Goal: Task Accomplishment & Management: Manage account settings

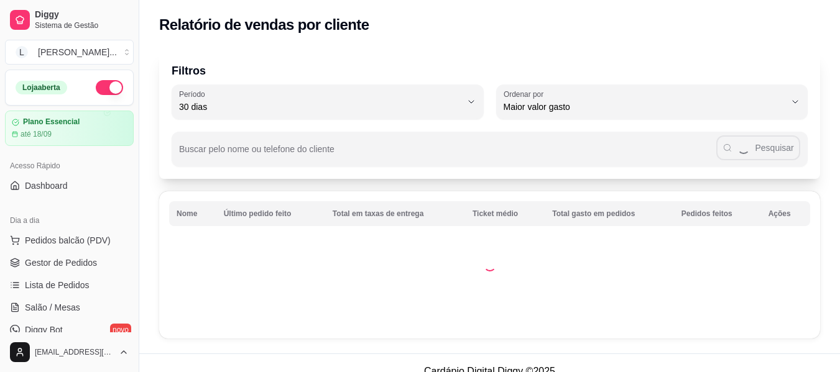
select select "30"
select select "HIGHEST_TOTAL_SPENT_WITH_ORDERS"
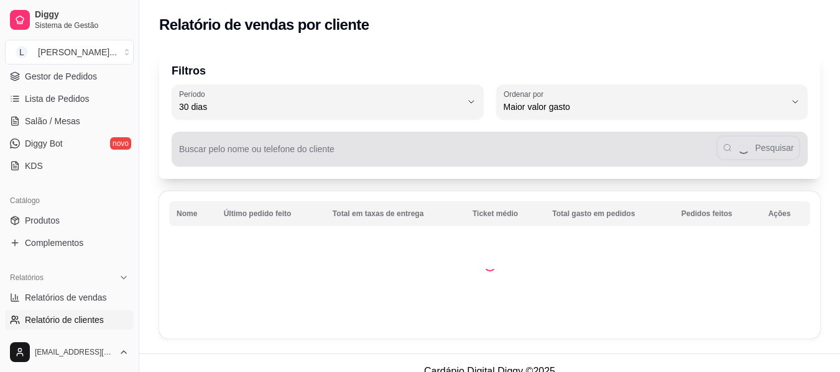
click at [407, 148] on div "Pesquisar" at bounding box center [489, 149] width 621 height 25
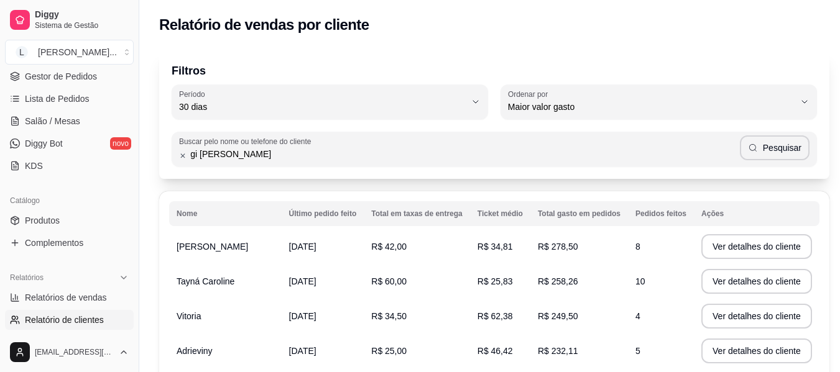
type input "gi [PERSON_NAME]"
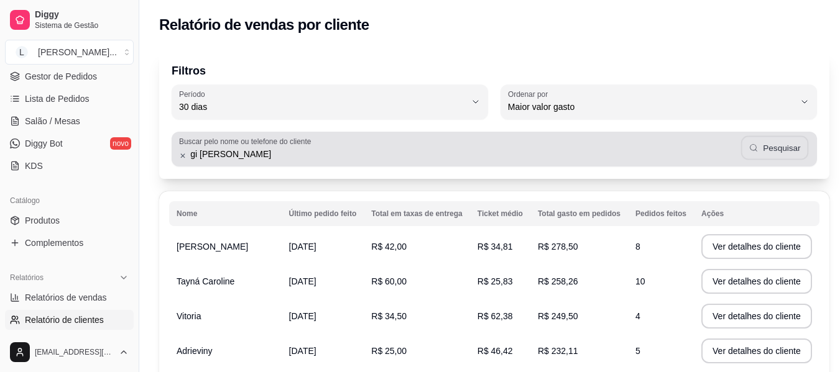
click at [753, 151] on button "Pesquisar" at bounding box center [774, 148] width 67 height 24
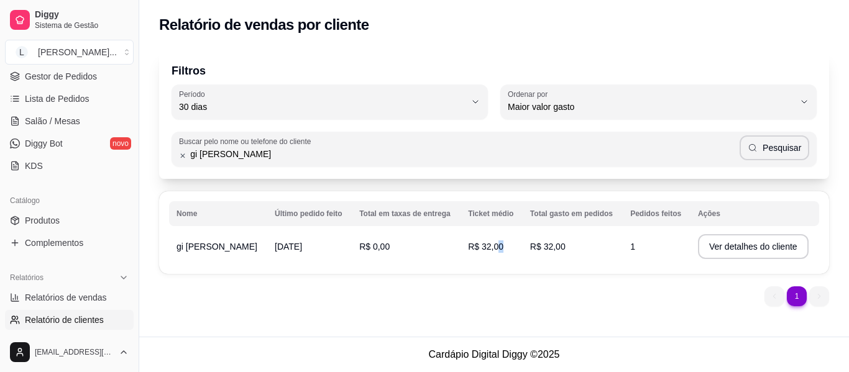
drag, startPoint x: 464, startPoint y: 241, endPoint x: 591, endPoint y: 249, distance: 126.5
click at [591, 249] on tr "gi linda [DATE] R$ 0,00 R$ 32,00 R$ 32,00 1 Ver detalhes do cliente" at bounding box center [494, 246] width 650 height 35
click at [523, 211] on th "Total gasto em pedidos" at bounding box center [573, 213] width 100 height 25
drag, startPoint x: 229, startPoint y: 241, endPoint x: 281, endPoint y: 240, distance: 52.2
click at [281, 240] on td "[DATE]" at bounding box center [309, 246] width 85 height 35
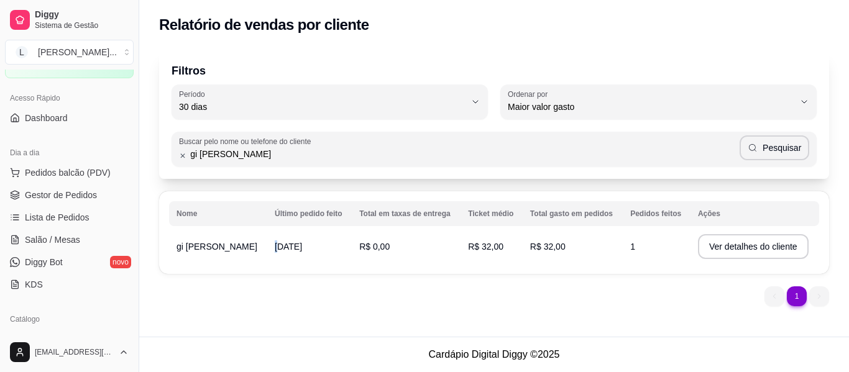
scroll to position [62, 0]
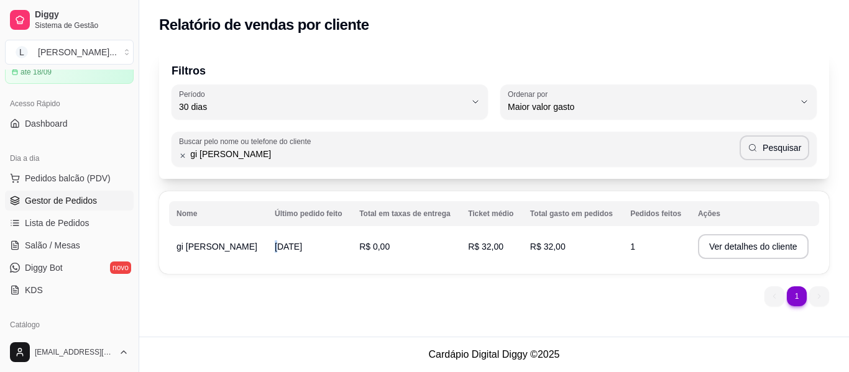
click at [96, 201] on link "Gestor de Pedidos" at bounding box center [69, 201] width 129 height 20
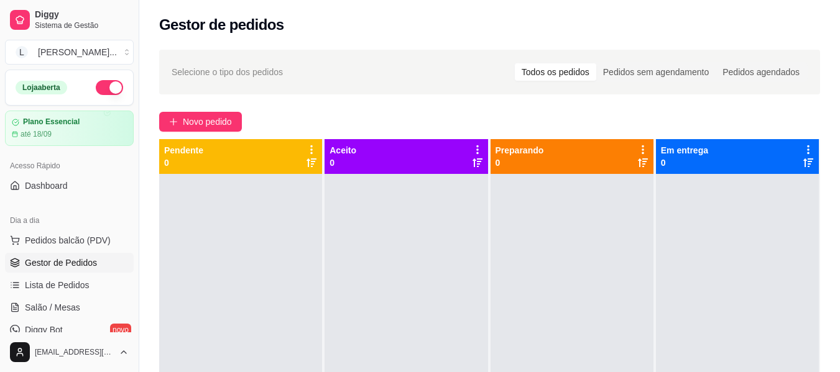
click at [93, 189] on link "Dashboard" at bounding box center [69, 186] width 129 height 20
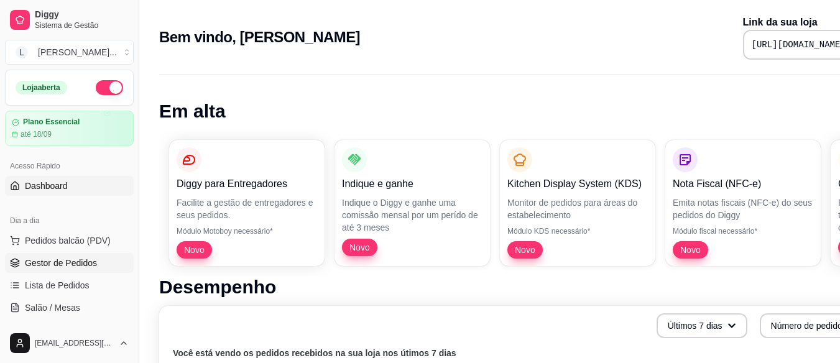
click at [64, 266] on span "Gestor de Pedidos" at bounding box center [61, 263] width 72 height 12
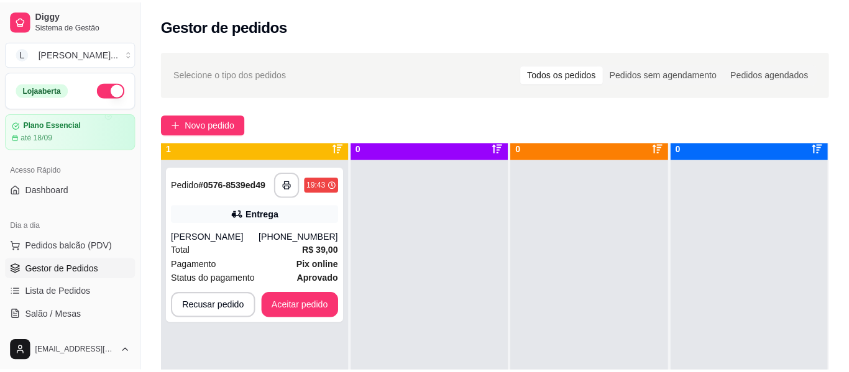
scroll to position [35, 0]
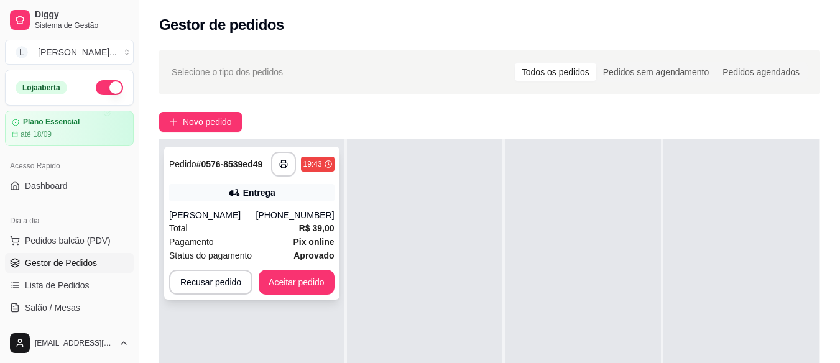
click at [303, 233] on strong "R$ 39,00" at bounding box center [316, 228] width 35 height 10
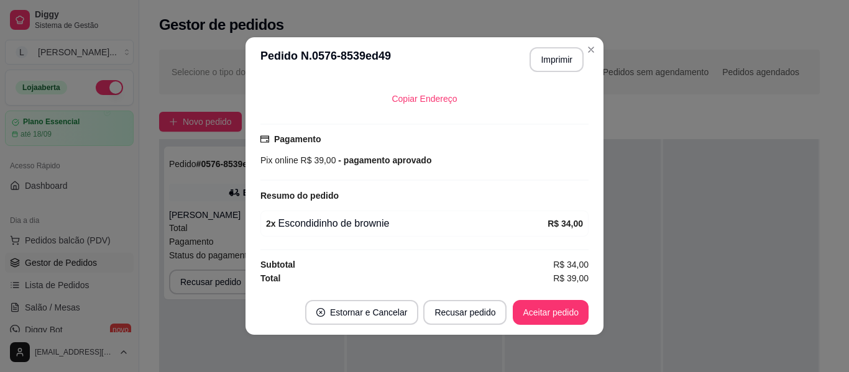
scroll to position [2, 0]
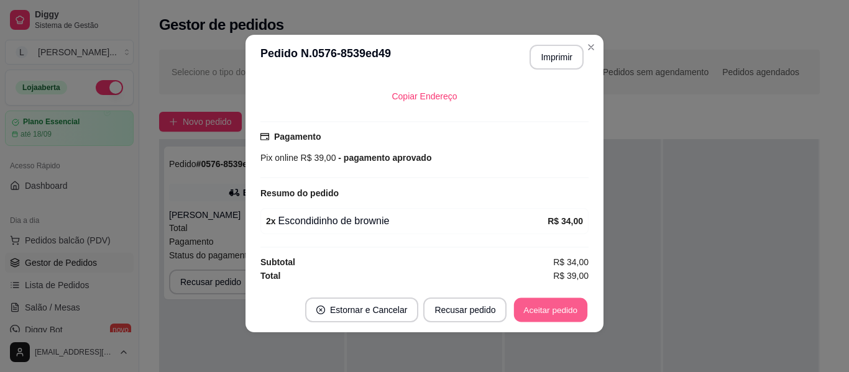
click at [538, 313] on button "Aceitar pedido" at bounding box center [550, 310] width 73 height 24
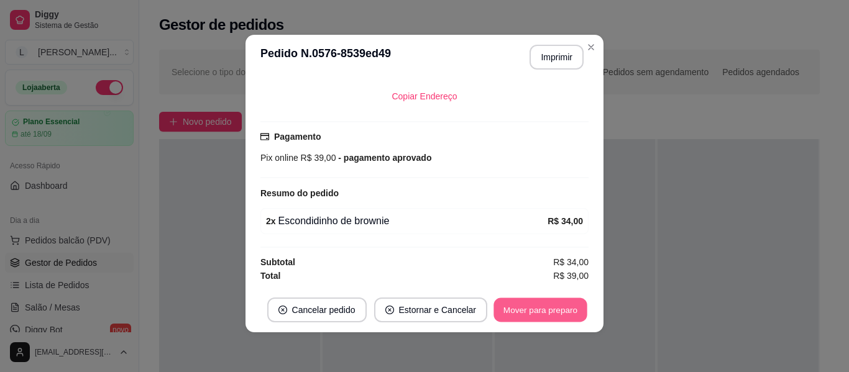
click at [538, 313] on button "Mover para preparo" at bounding box center [540, 310] width 93 height 24
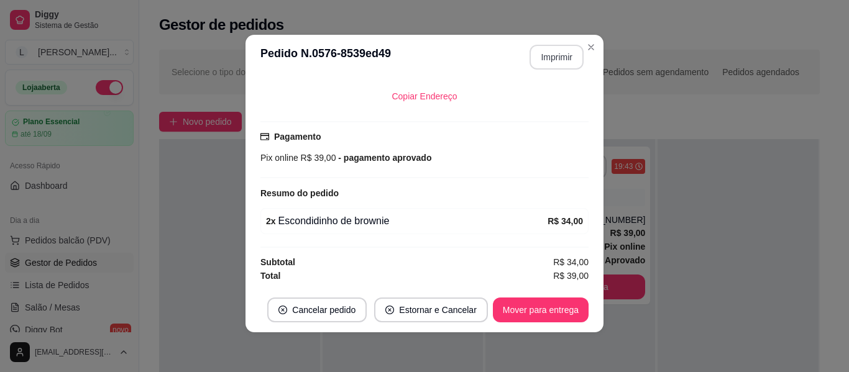
click at [570, 66] on button "Imprimir" at bounding box center [557, 57] width 54 height 25
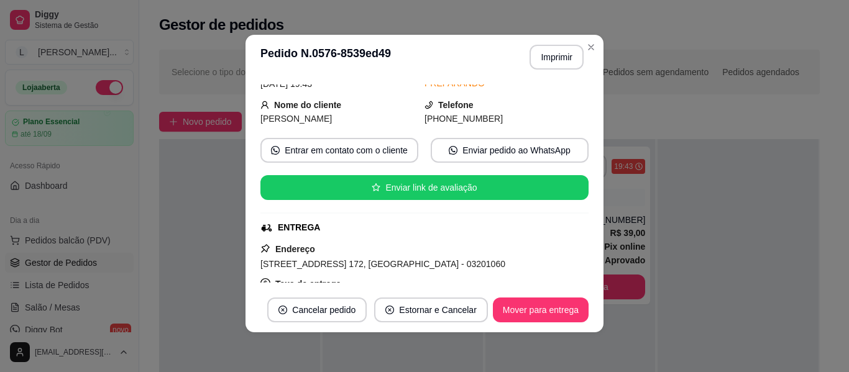
scroll to position [0, 0]
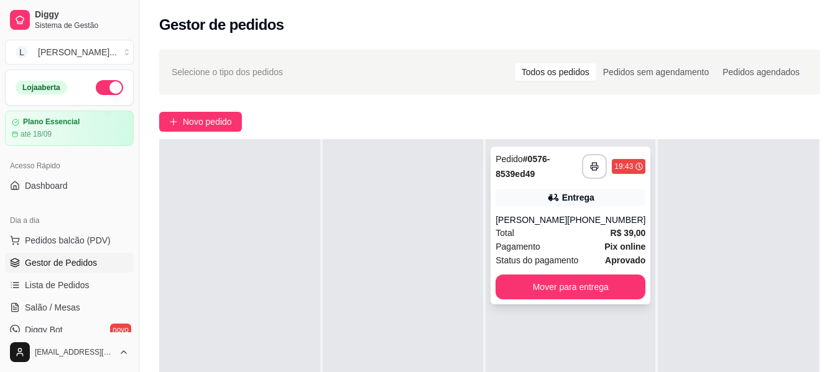
click at [567, 226] on div "[PERSON_NAME]" at bounding box center [532, 220] width 72 height 12
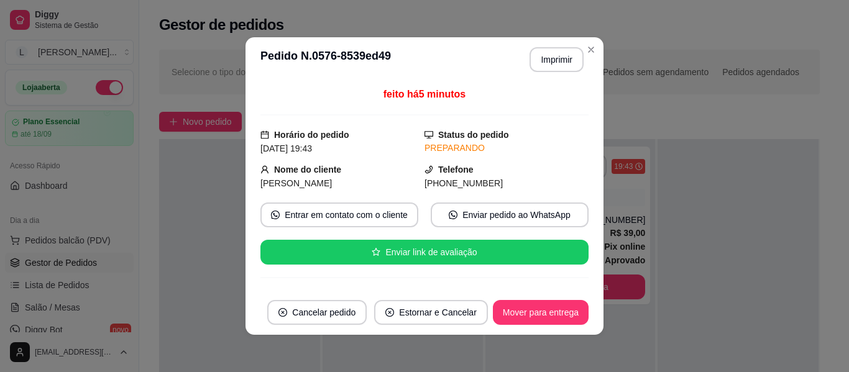
scroll to position [2, 0]
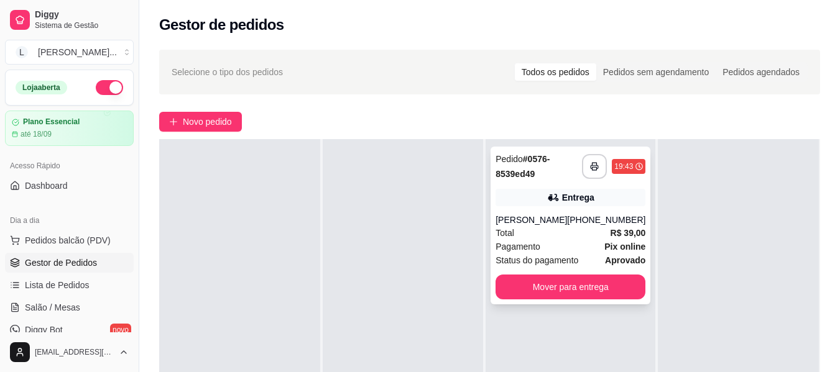
click at [597, 240] on div "Total R$ 39,00" at bounding box center [571, 233] width 150 height 14
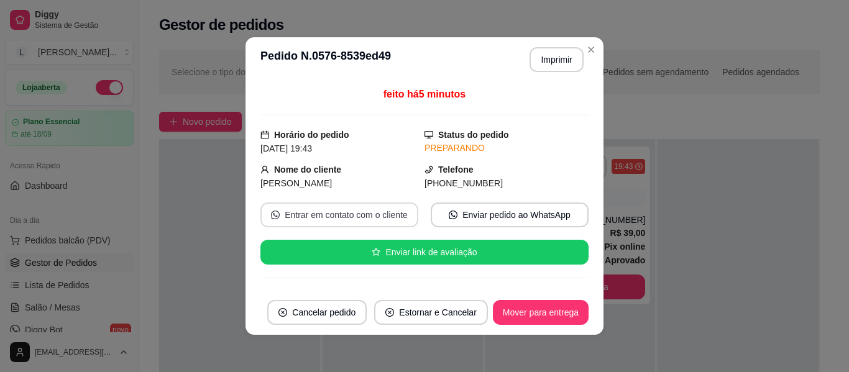
click at [367, 215] on button "Entrar em contato com o cliente" at bounding box center [340, 215] width 158 height 25
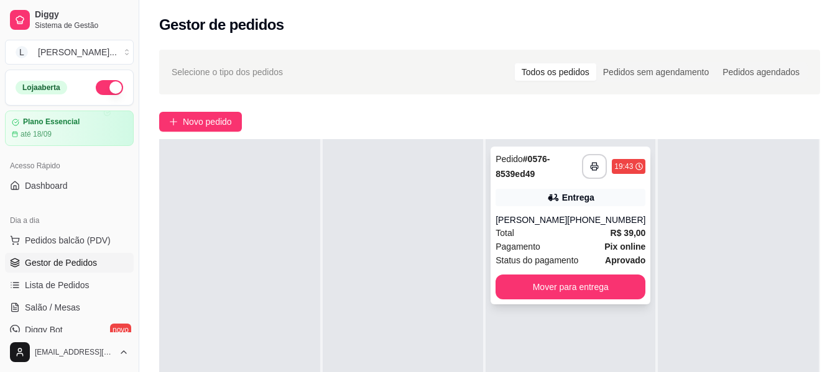
click at [578, 254] on div "Pagamento Pix online" at bounding box center [571, 247] width 150 height 14
click at [610, 226] on div "[PHONE_NUMBER]" at bounding box center [606, 220] width 78 height 12
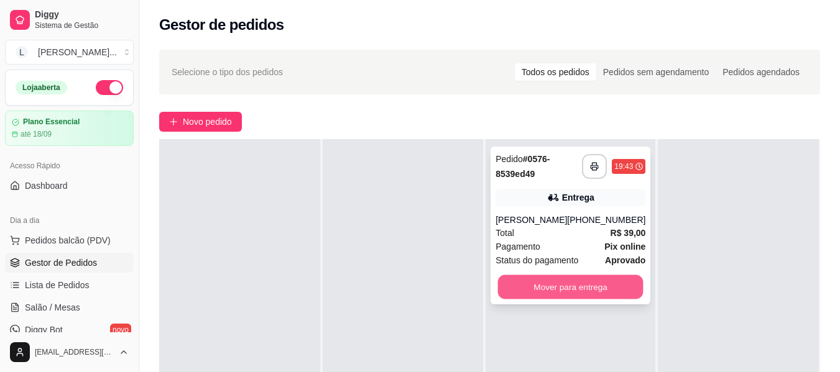
click at [606, 298] on button "Mover para entrega" at bounding box center [571, 287] width 146 height 24
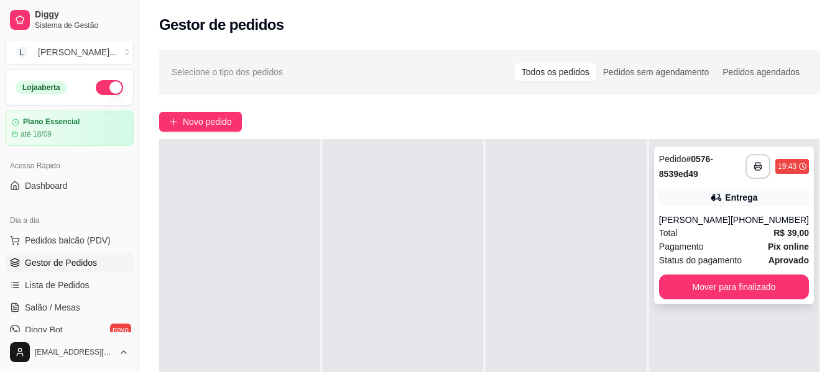
click at [701, 226] on div "[PERSON_NAME]" at bounding box center [695, 220] width 72 height 12
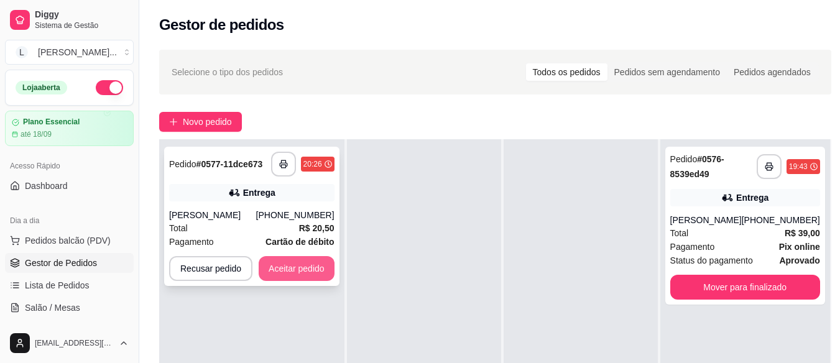
click at [300, 267] on button "Aceitar pedido" at bounding box center [297, 268] width 76 height 25
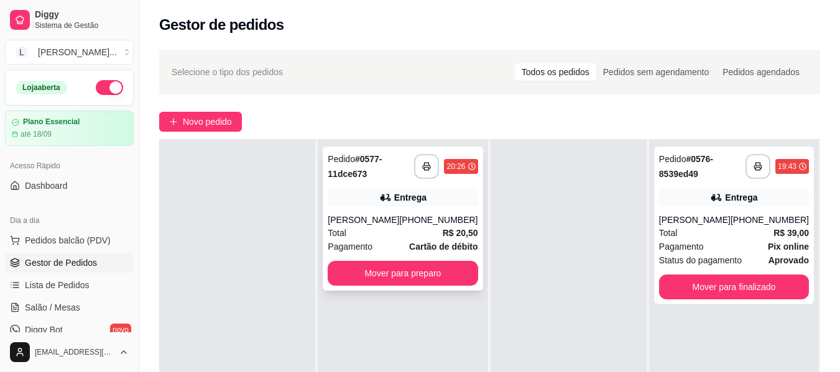
click at [395, 208] on div "**********" at bounding box center [403, 219] width 160 height 144
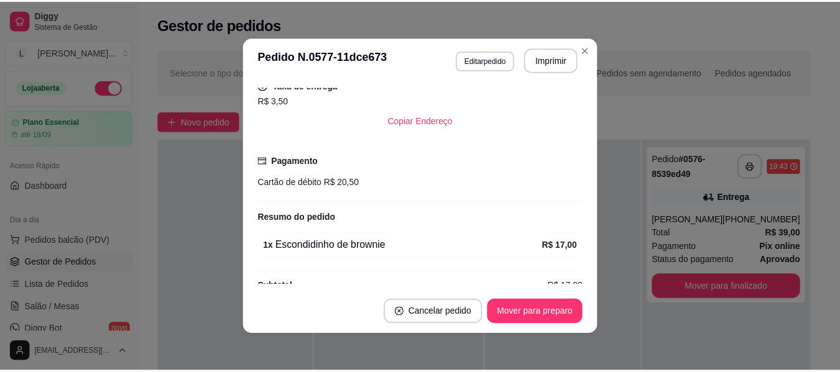
scroll to position [285, 0]
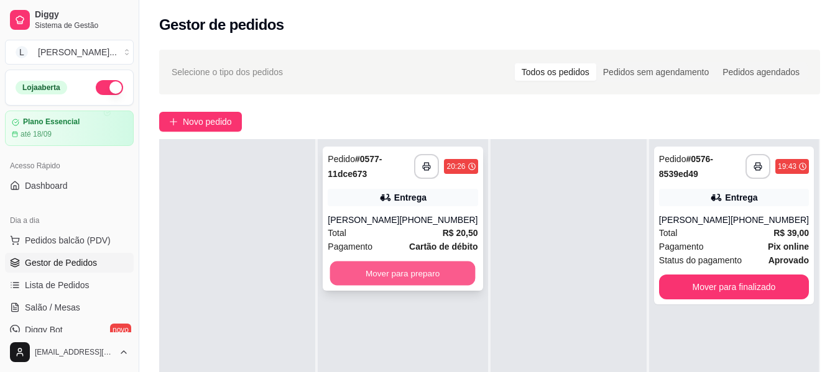
click at [400, 273] on button "Mover para preparo" at bounding box center [403, 274] width 146 height 24
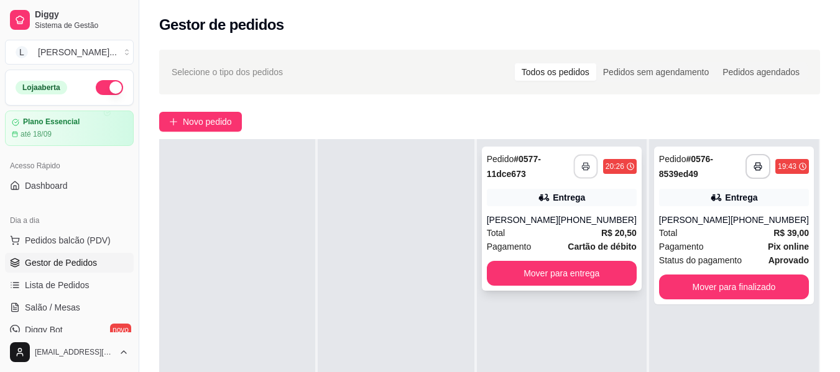
click at [594, 168] on button "button" at bounding box center [585, 167] width 24 height 24
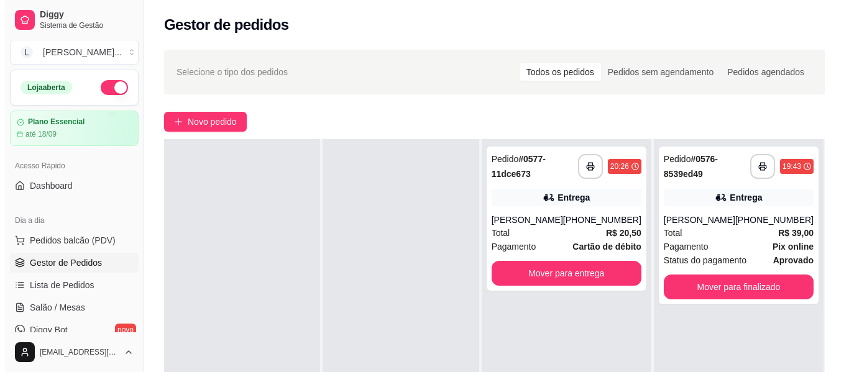
scroll to position [0, 0]
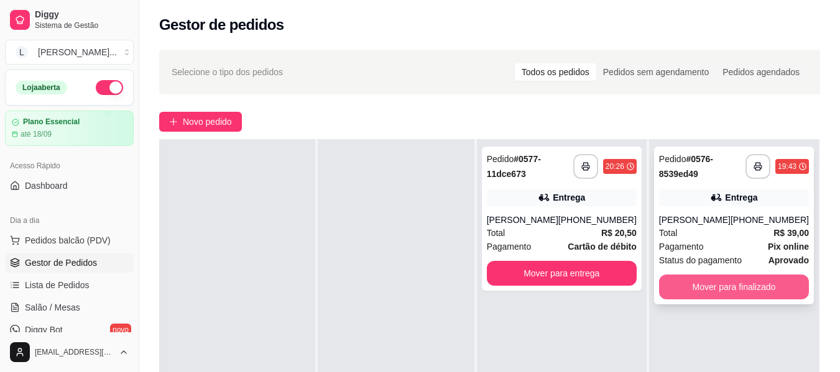
click at [761, 300] on button "Mover para finalizado" at bounding box center [734, 287] width 150 height 25
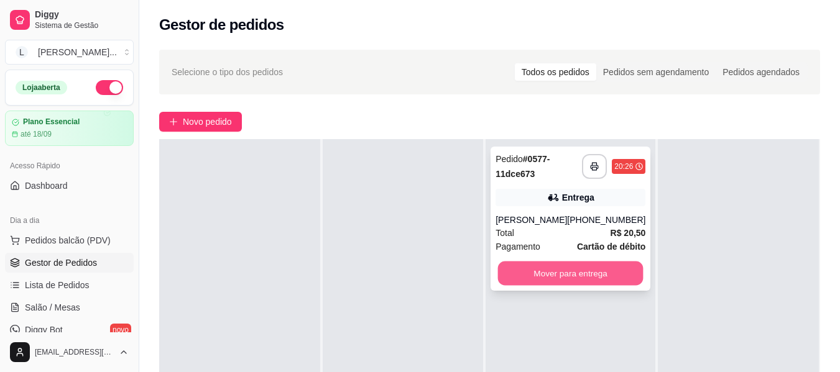
click at [589, 276] on button "Mover para entrega" at bounding box center [571, 274] width 146 height 24
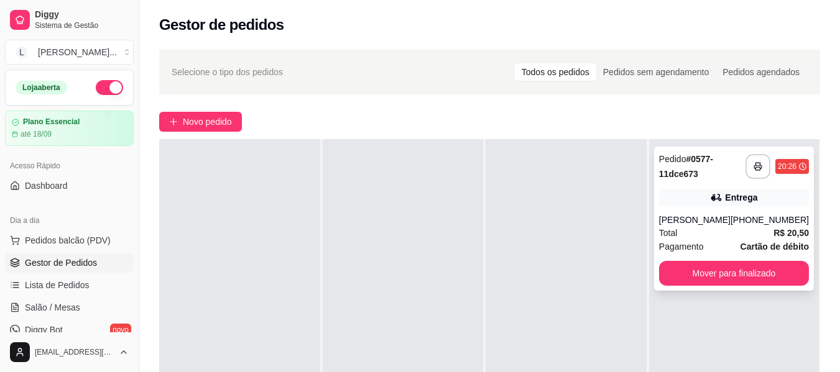
click at [709, 223] on div "[PERSON_NAME]" at bounding box center [695, 220] width 72 height 12
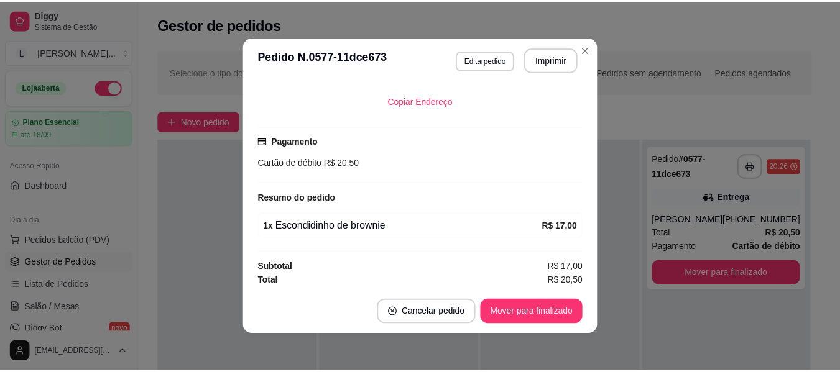
scroll to position [285, 0]
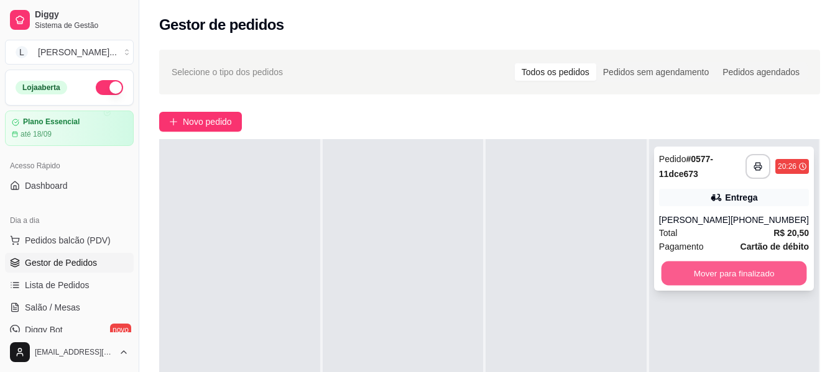
click at [760, 274] on button "Mover para finalizado" at bounding box center [734, 274] width 146 height 24
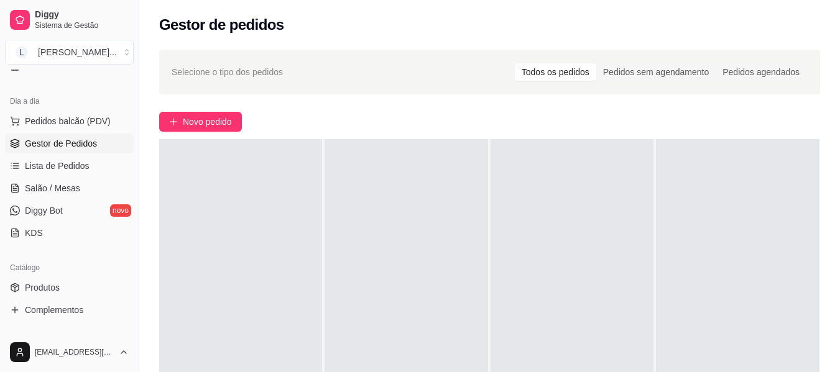
scroll to position [124, 0]
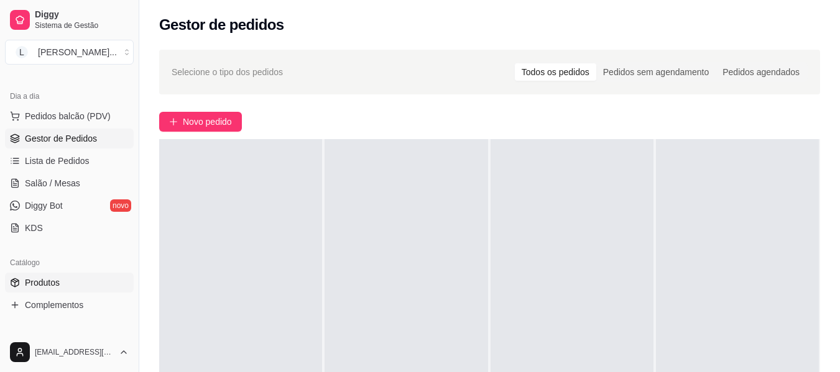
click at [79, 284] on link "Produtos" at bounding box center [69, 283] width 129 height 20
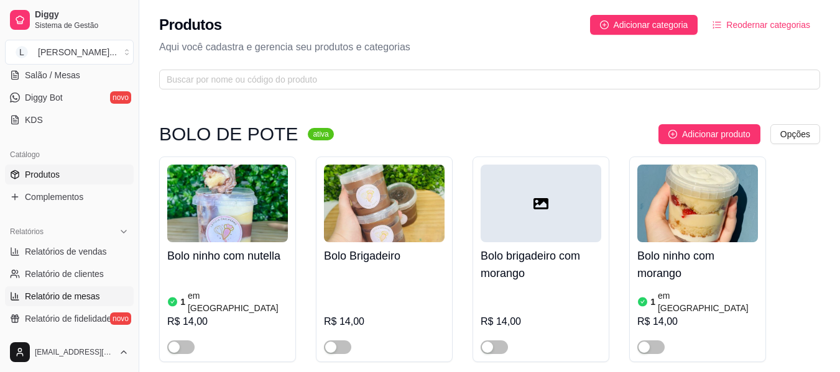
scroll to position [249, 0]
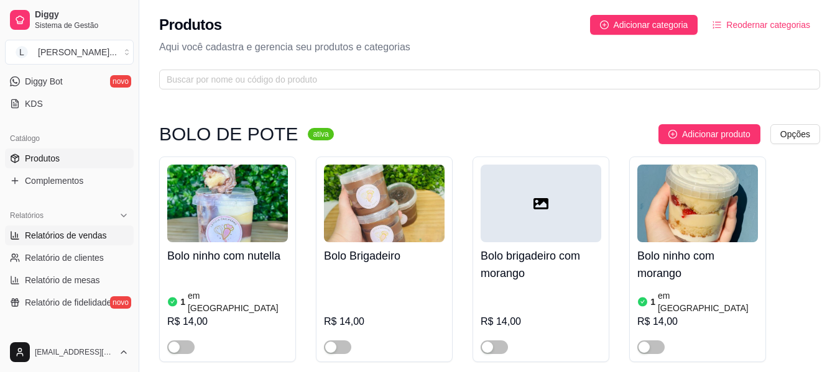
click at [75, 236] on span "Relatórios de vendas" at bounding box center [66, 235] width 82 height 12
select select "ALL"
select select "0"
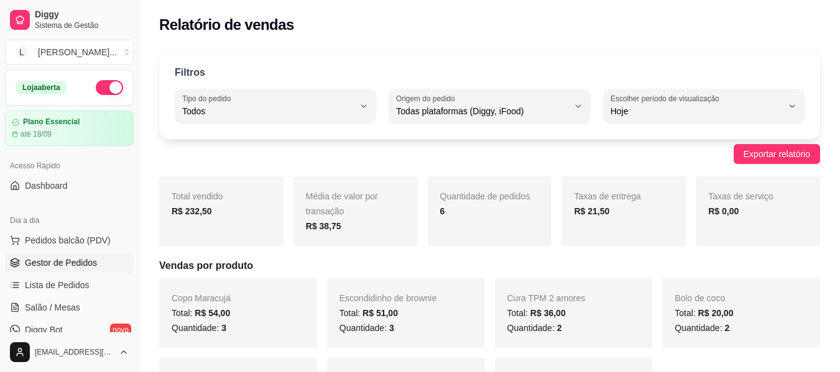
click at [114, 267] on link "Gestor de Pedidos" at bounding box center [69, 263] width 129 height 20
